Goal: Information Seeking & Learning: Learn about a topic

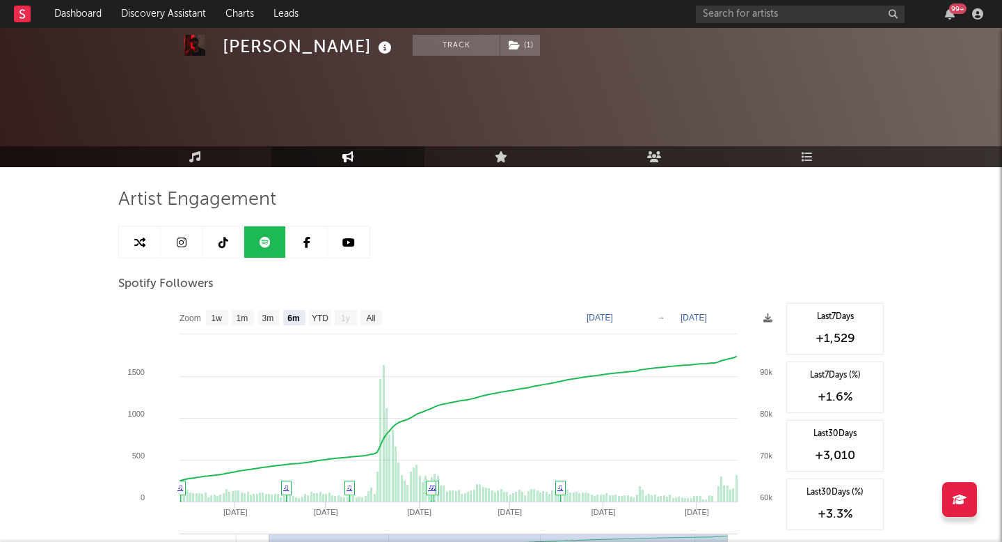
select select "6m"
select select "1w"
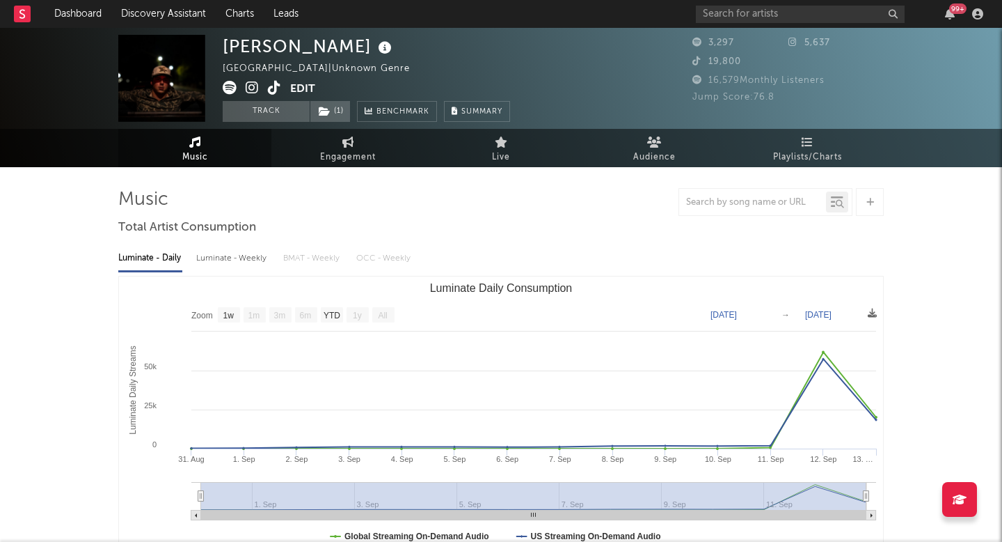
select select "1w"
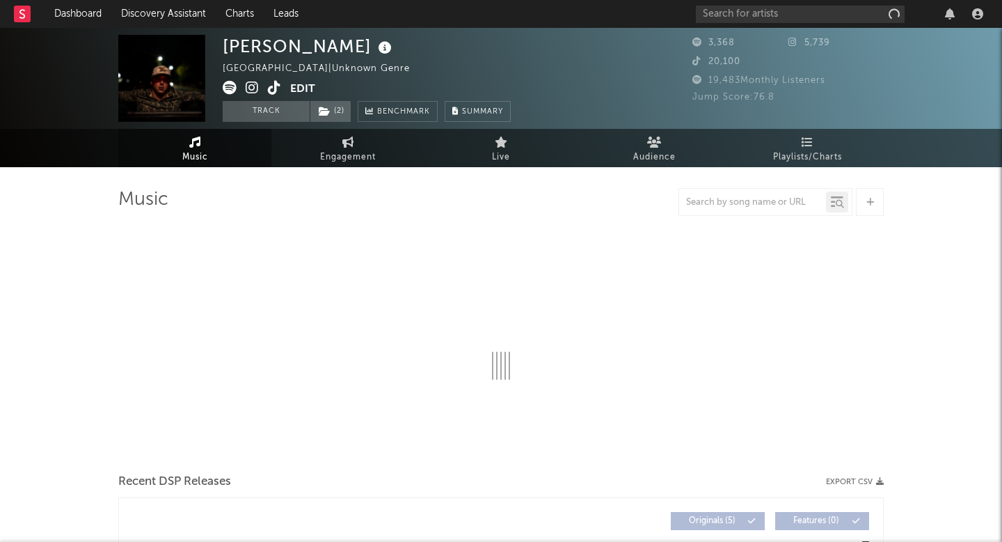
select select "1w"
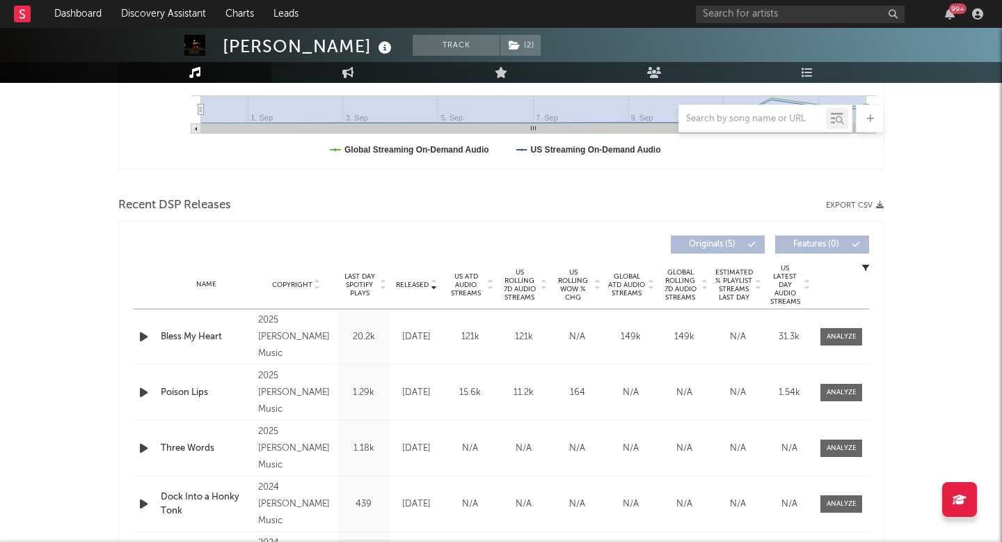
scroll to position [387, 0]
click at [849, 333] on div at bounding box center [842, 336] width 30 height 10
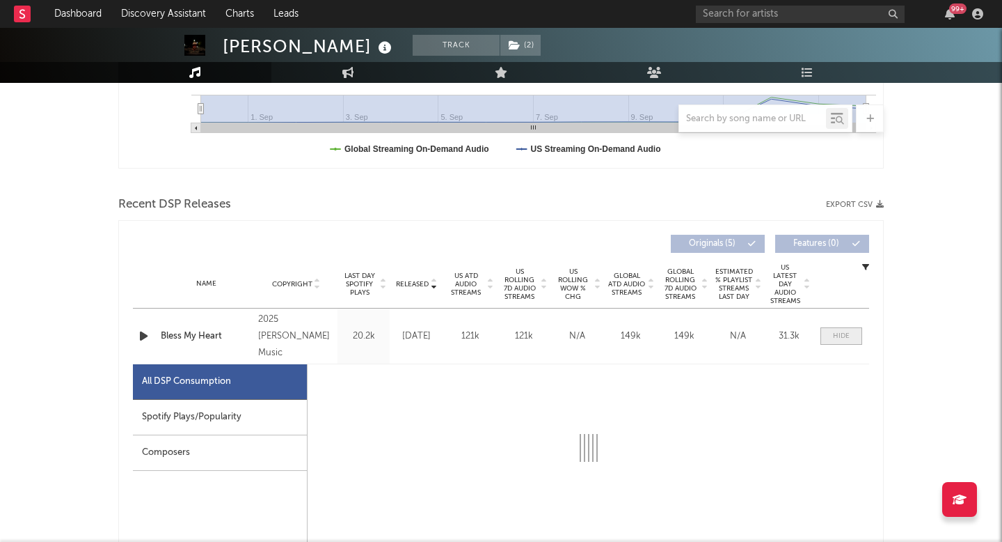
select select "1w"
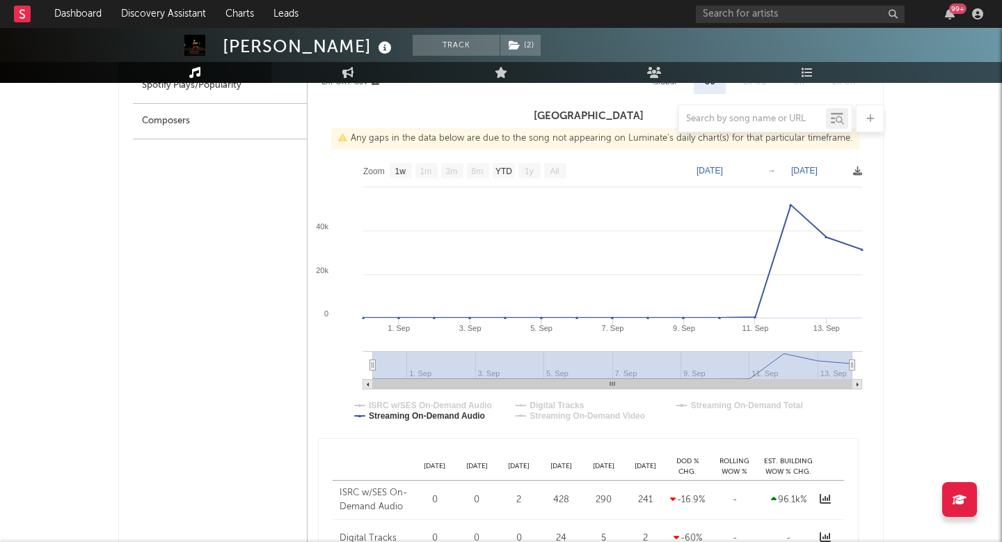
scroll to position [712, 0]
